Goal: Find specific page/section: Find specific page/section

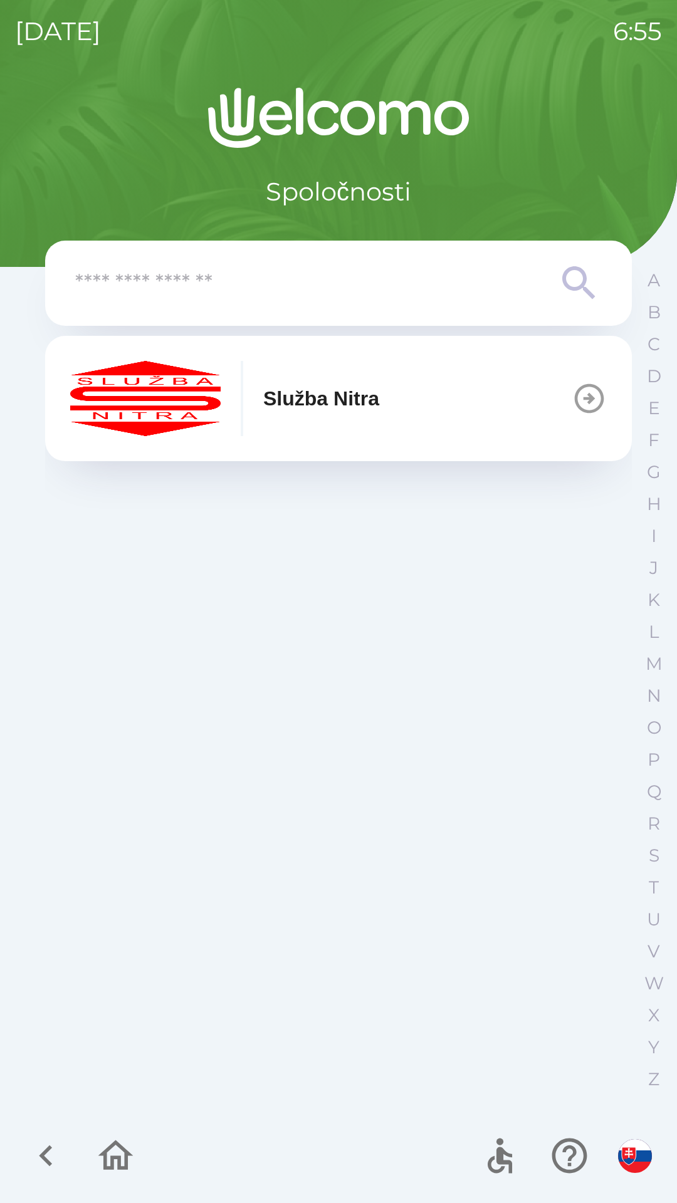
click at [519, 401] on button "Služba Nitra" at bounding box center [338, 398] width 587 height 125
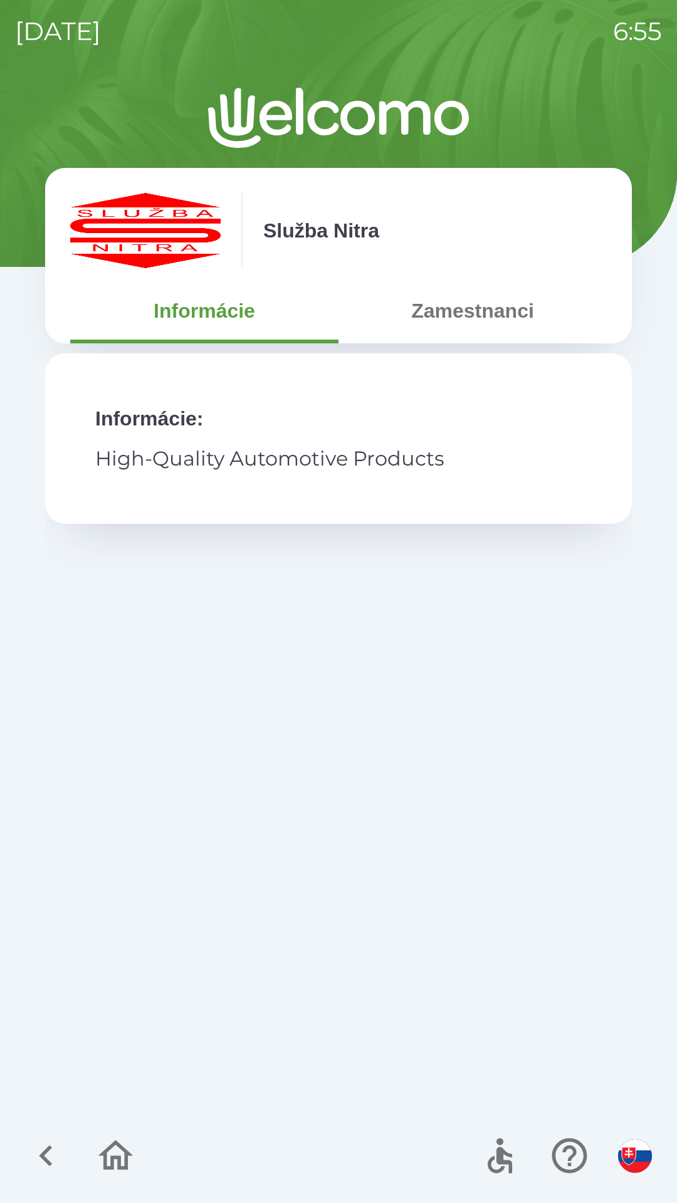
click at [472, 311] on button "Zamestnanci" at bounding box center [472, 310] width 268 height 45
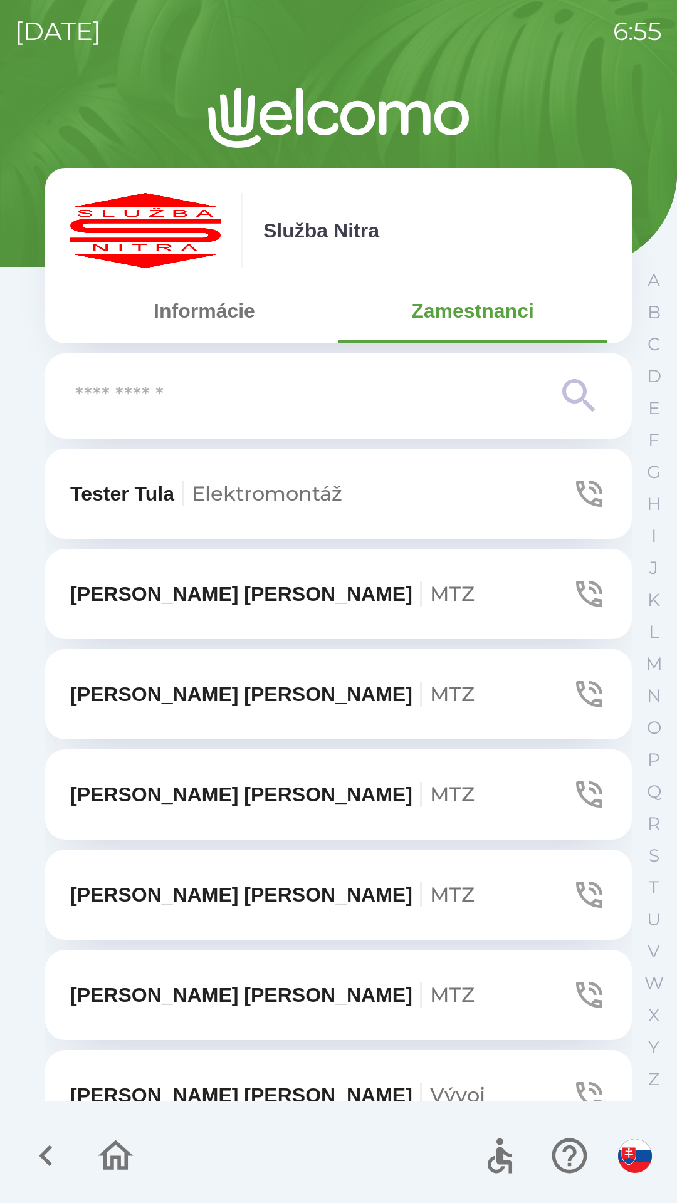
click at [380, 405] on input "text" at bounding box center [313, 396] width 476 height 34
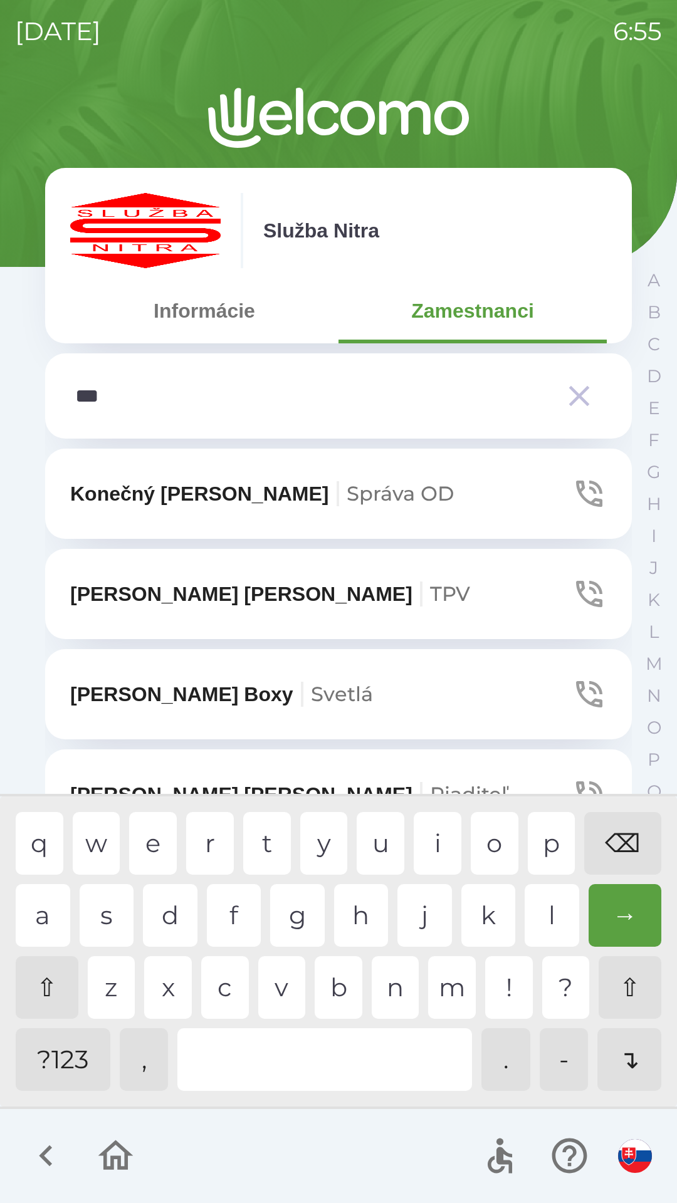
click at [189, 831] on div "r" at bounding box center [210, 843] width 48 height 63
type input "****"
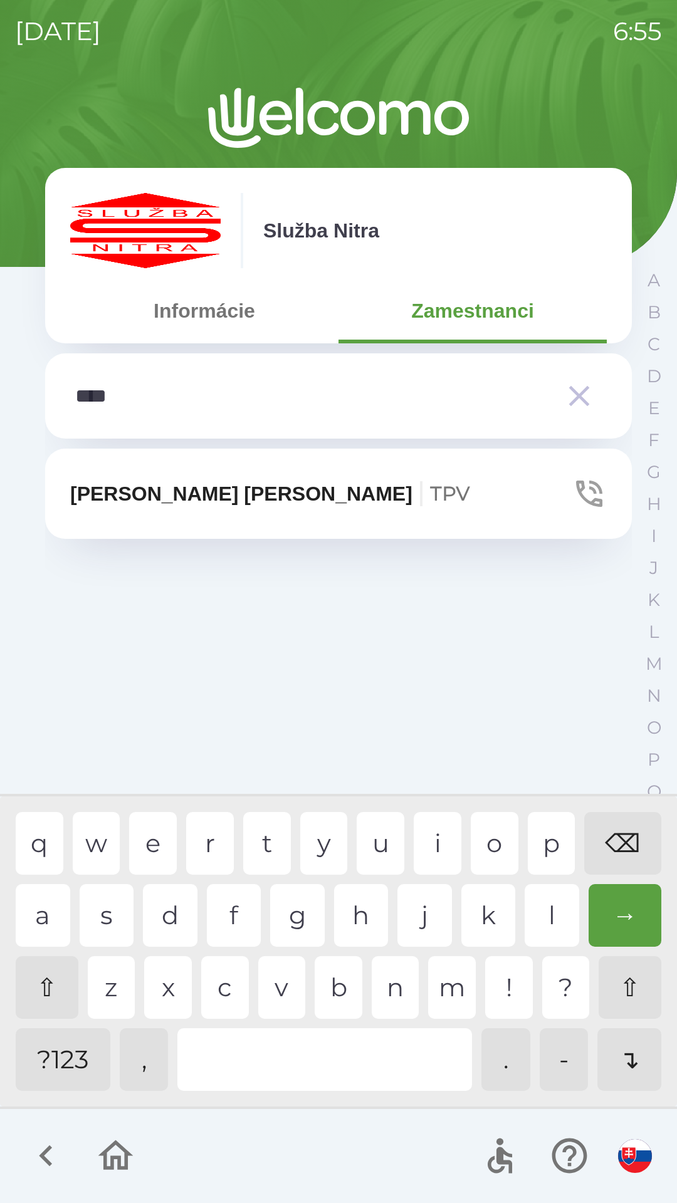
click at [521, 511] on button "[PERSON_NAME] TPV" at bounding box center [338, 494] width 587 height 90
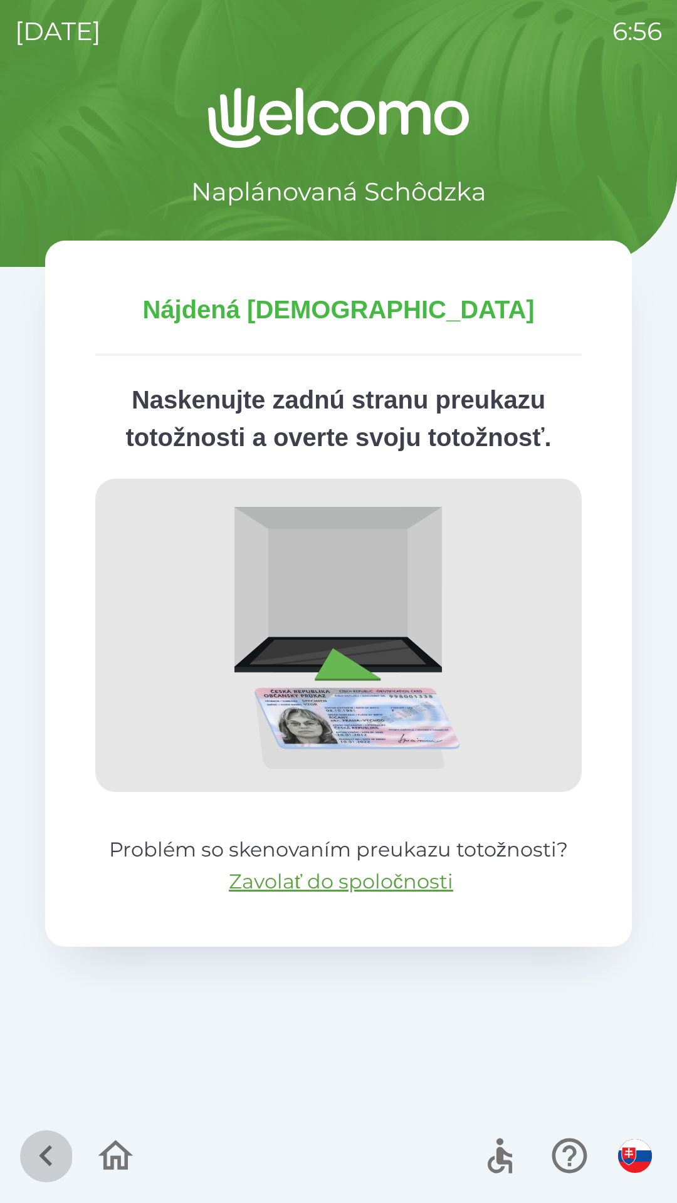
click at [52, 1153] on icon "button" at bounding box center [46, 1156] width 42 height 42
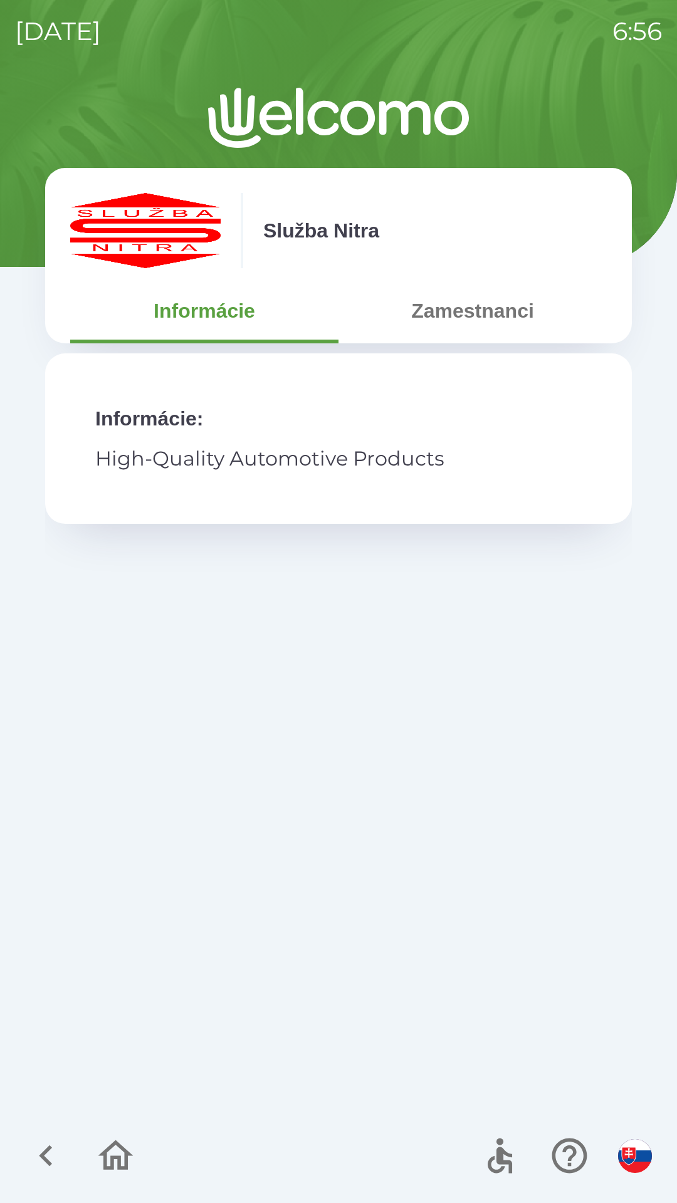
click at [123, 1150] on icon "button" at bounding box center [115, 1156] width 35 height 30
